Goal: Task Accomplishment & Management: Manage account settings

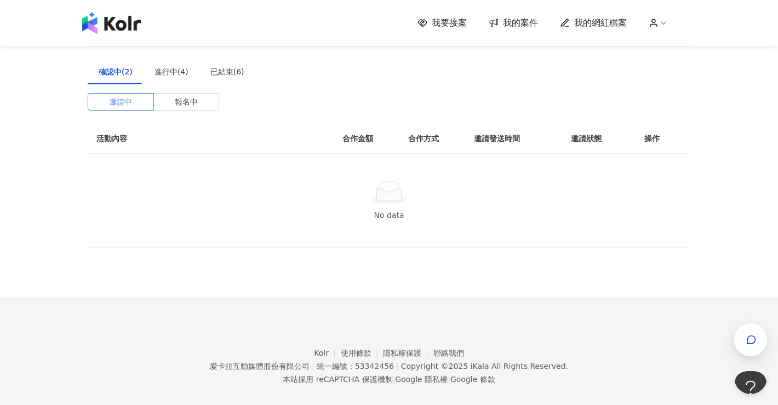
click at [524, 21] on span "我的案件" at bounding box center [520, 23] width 35 height 12
click at [523, 21] on span "我的案件" at bounding box center [520, 23] width 35 height 12
click at [427, 13] on div "我要接案 我的案件 我的網紅檔案" at bounding box center [389, 23] width 624 height 22
click at [499, 22] on icon at bounding box center [493, 23] width 11 height 10
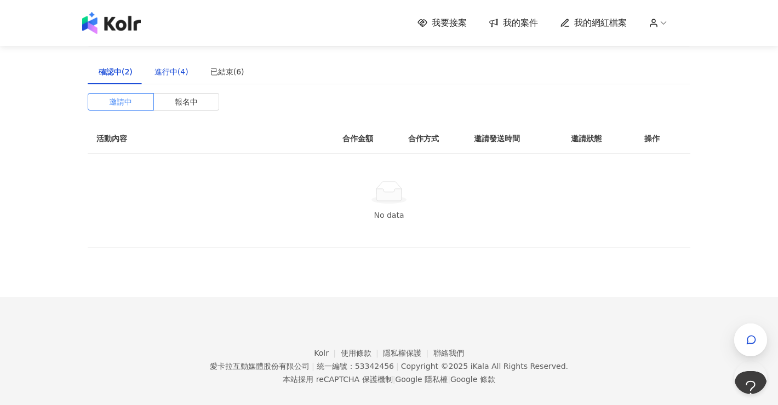
click at [176, 77] on div "進行中(4)" at bounding box center [171, 72] width 34 height 12
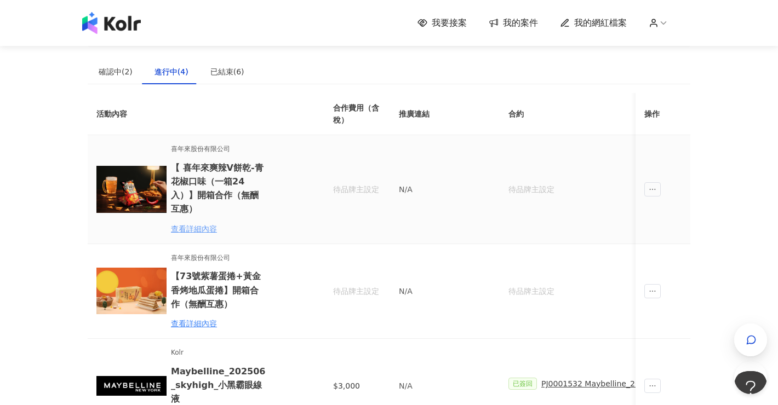
click at [209, 223] on div "查看詳細內容" at bounding box center [219, 229] width 96 height 12
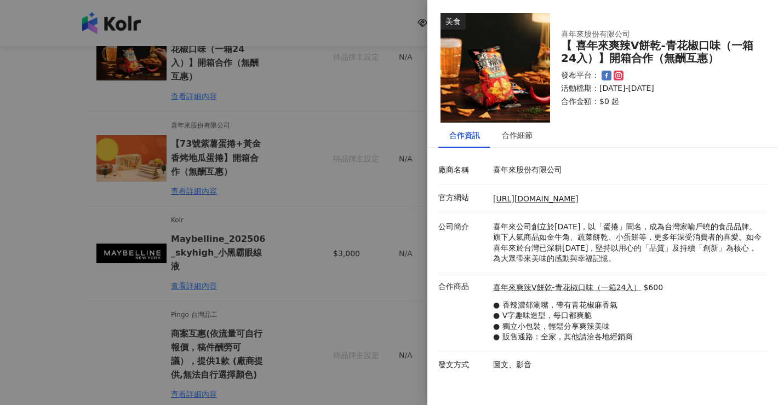
scroll to position [133, 0]
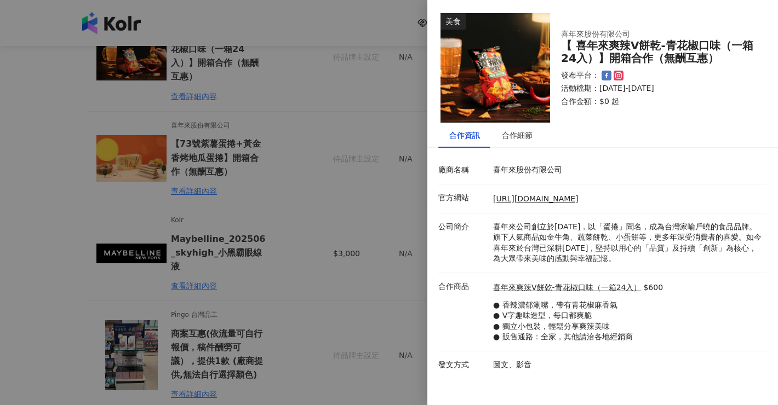
click at [281, 311] on div at bounding box center [389, 202] width 778 height 405
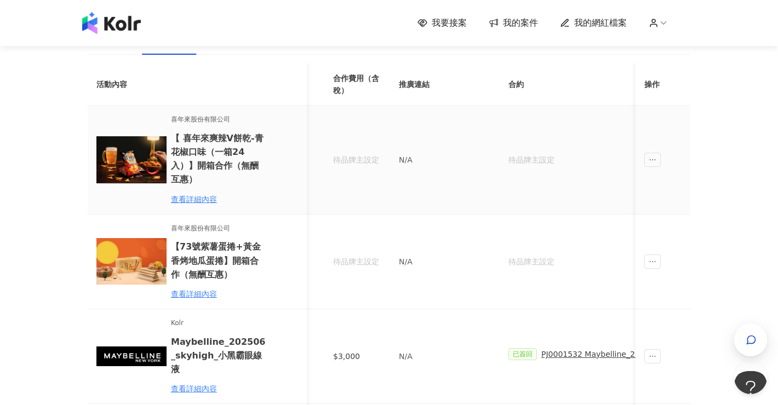
scroll to position [0, 152]
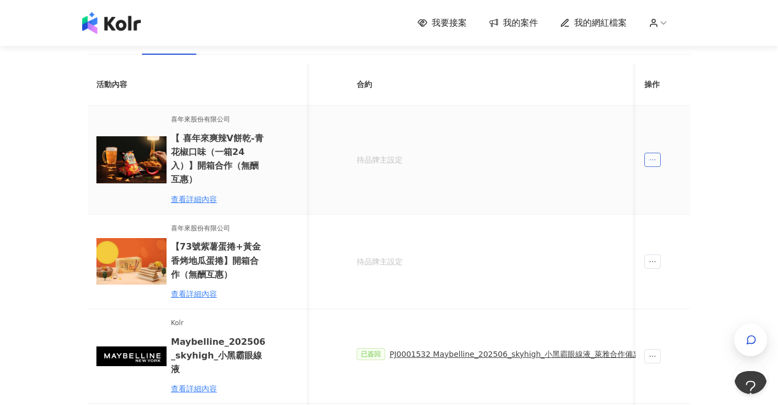
click at [655, 156] on icon "ellipsis" at bounding box center [653, 160] width 8 height 8
click at [659, 203] on icon "message" at bounding box center [657, 202] width 8 height 8
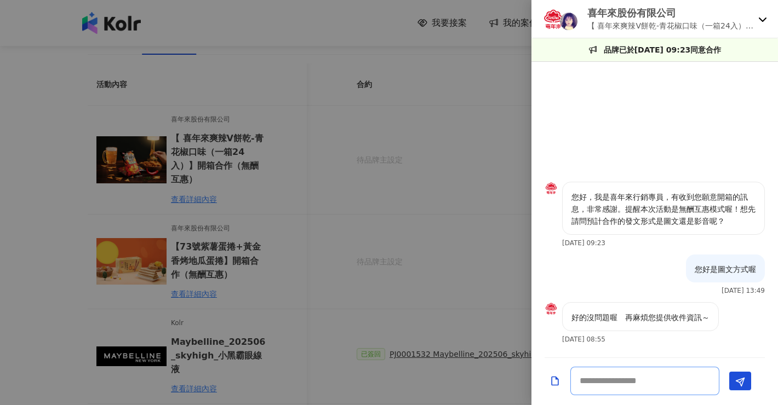
click at [619, 385] on textarea at bounding box center [644, 381] width 149 height 28
type textarea "*"
click at [446, 263] on div at bounding box center [389, 202] width 778 height 405
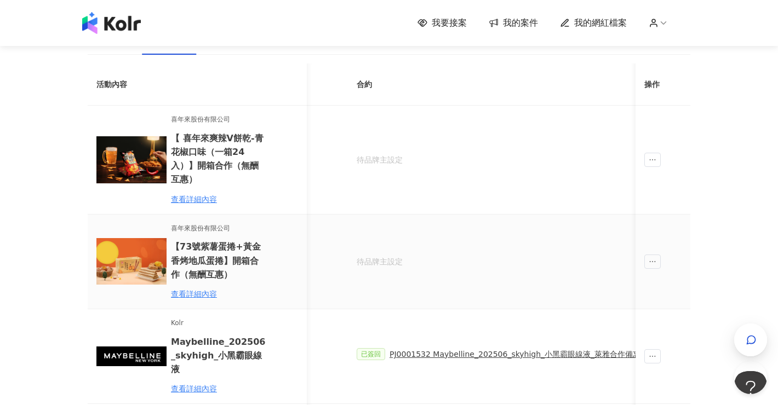
click at [576, 256] on div "待品牌主設定" at bounding box center [502, 262] width 291 height 12
click at [175, 257] on h6 "【73號紫薯蛋捲+黃金香烤地瓜蛋捲】開箱合作（無酬互惠）" at bounding box center [219, 260] width 96 height 41
click at [199, 288] on div "查看詳細內容" at bounding box center [219, 294] width 96 height 12
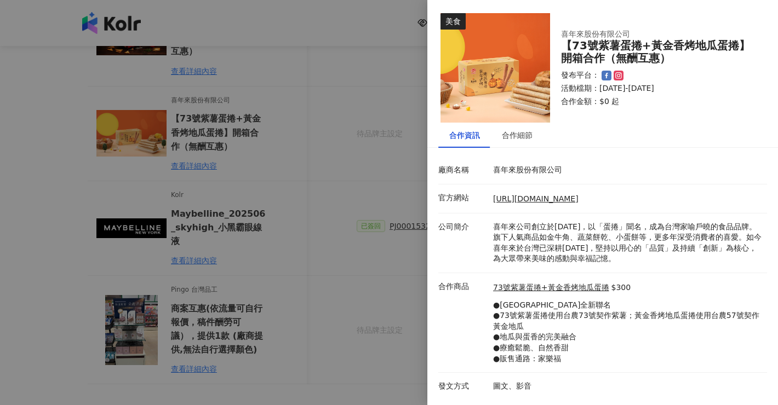
scroll to position [169, 0]
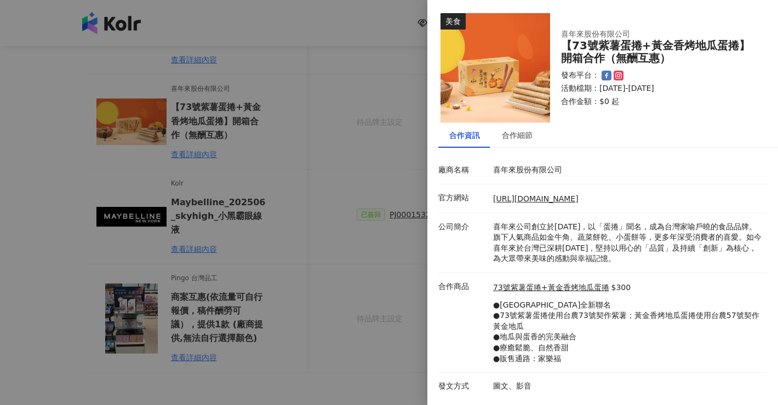
click at [382, 288] on div at bounding box center [389, 202] width 778 height 405
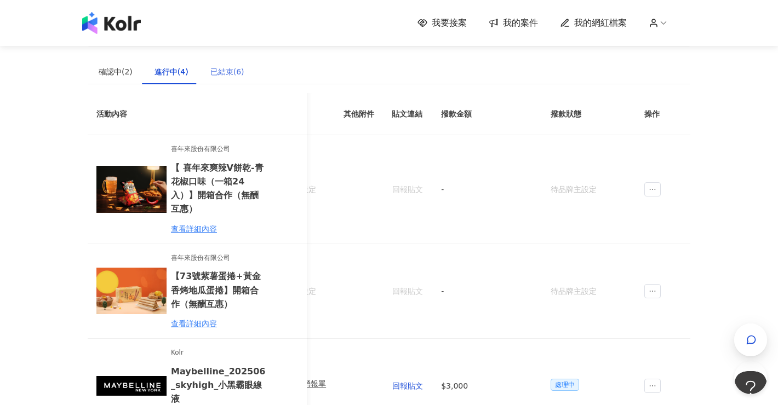
scroll to position [0, 0]
click at [226, 71] on div "已結束(6)" at bounding box center [227, 72] width 34 height 12
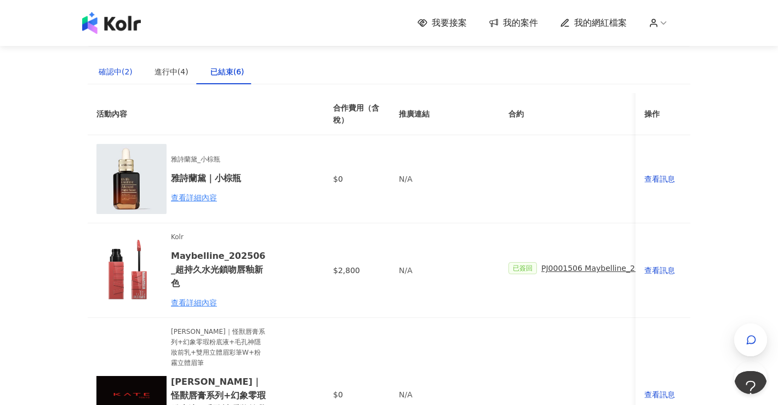
click at [117, 67] on div "確認中(2)" at bounding box center [116, 72] width 34 height 12
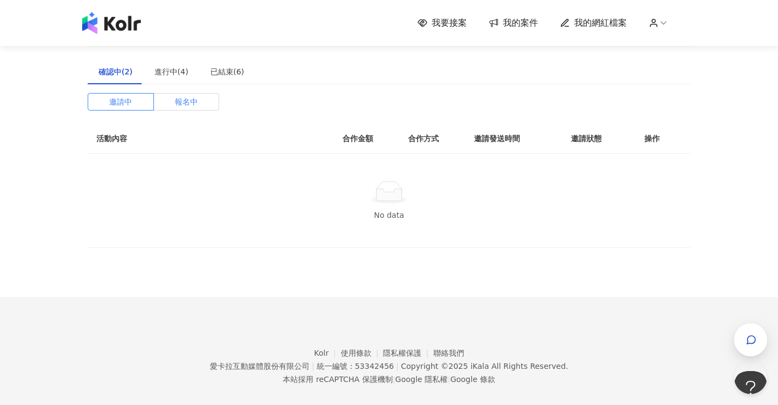
click at [204, 106] on label "報名中" at bounding box center [187, 102] width 66 height 18
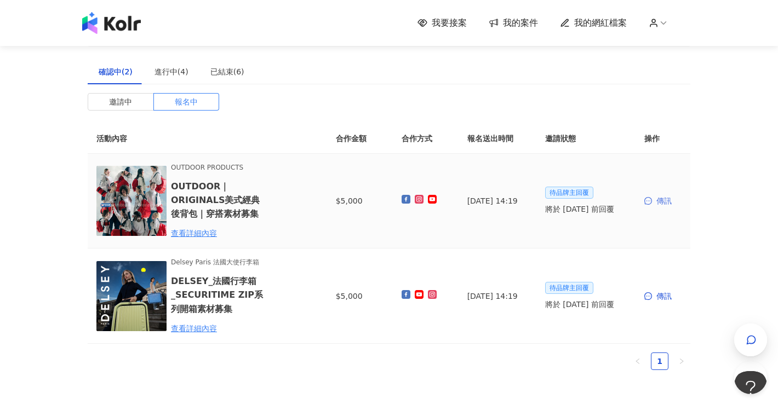
click at [651, 200] on icon "message" at bounding box center [648, 201] width 8 height 8
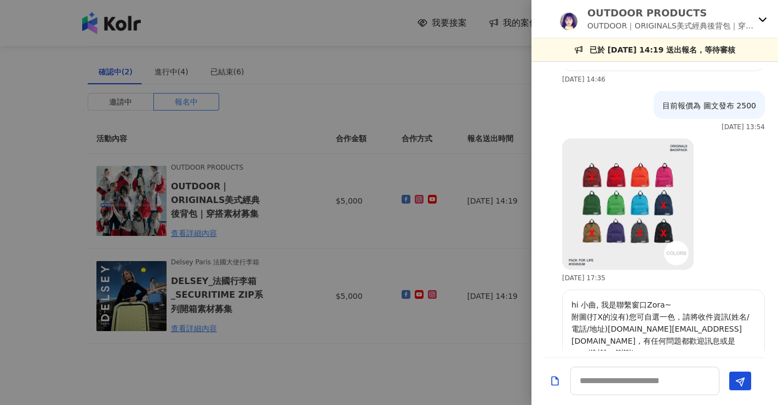
scroll to position [207, 0]
click at [606, 194] on img at bounding box center [627, 204] width 131 height 131
click at [266, 89] on div at bounding box center [389, 202] width 778 height 405
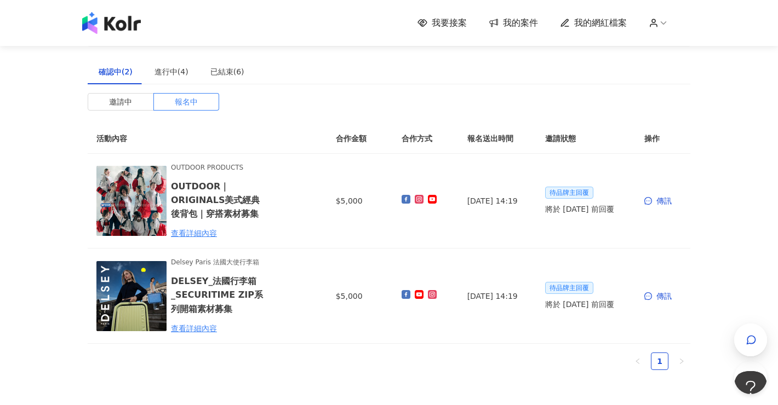
click at [443, 20] on span "我要接案" at bounding box center [449, 23] width 35 height 12
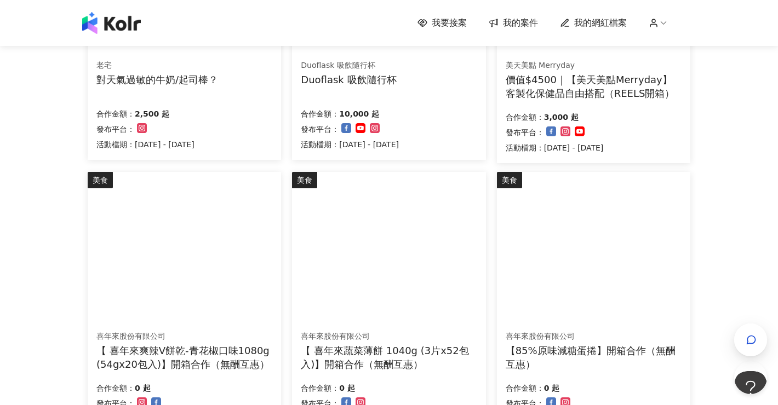
scroll to position [535, 0]
